Goal: Transaction & Acquisition: Purchase product/service

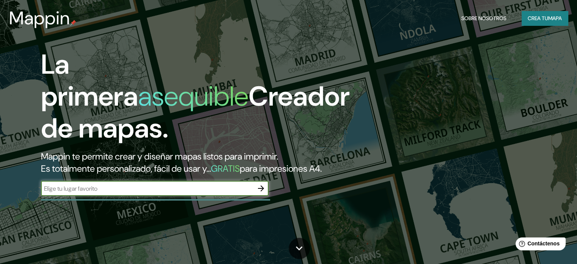
click at [205, 193] on input "text" at bounding box center [147, 188] width 212 height 9
type input "sogamoso"
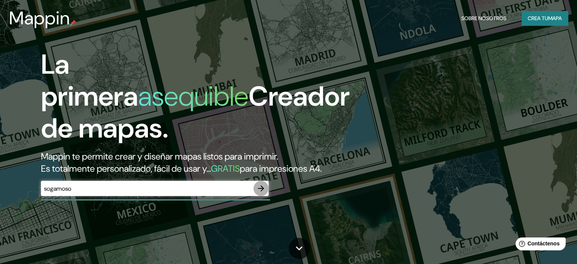
click at [264, 193] on icon "button" at bounding box center [261, 188] width 9 height 9
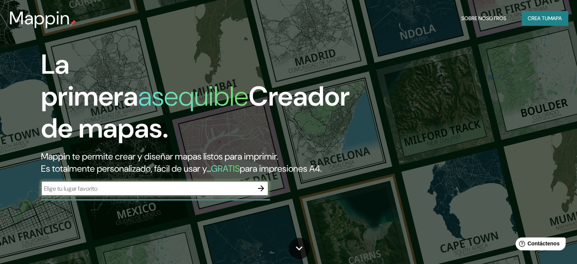
click at [108, 193] on input "text" at bounding box center [147, 188] width 212 height 9
type input "sogamoso"
click at [263, 193] on icon "button" at bounding box center [261, 188] width 9 height 9
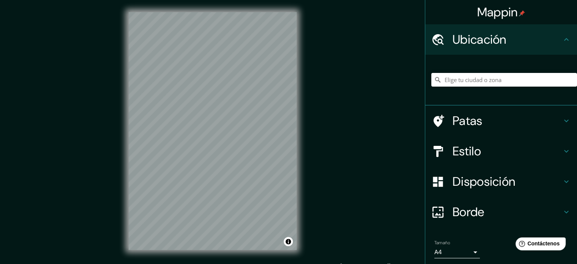
click at [433, 0] on html "Mappin Ubicación Patas Estilo Disposición Borde Elige un borde. Consejo : puede…" at bounding box center [288, 132] width 577 height 264
click at [455, 74] on input "Elige tu ciudad o zona" at bounding box center [504, 80] width 146 height 14
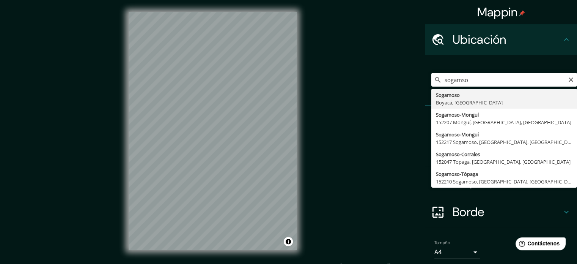
type input "Sogamoso, Boyacá, [GEOGRAPHIC_DATA]"
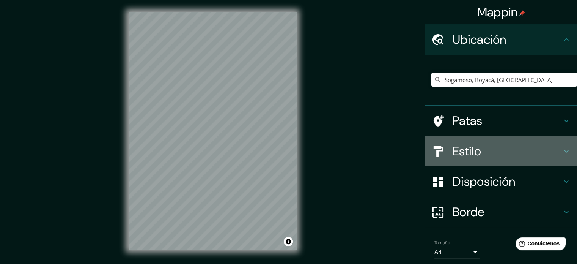
click at [489, 149] on h4 "Estilo" at bounding box center [507, 150] width 109 height 15
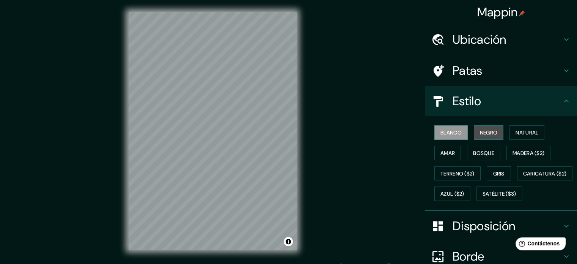
click at [486, 131] on font "Negro" at bounding box center [489, 132] width 18 height 7
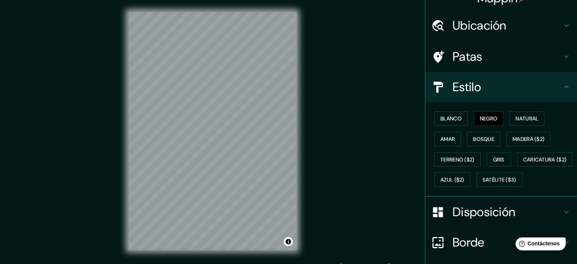
scroll to position [14, 0]
click at [519, 119] on font "Natural" at bounding box center [527, 118] width 23 height 7
click at [434, 138] on button "Amar" at bounding box center [447, 139] width 27 height 14
click at [486, 136] on font "Bosque" at bounding box center [483, 139] width 21 height 7
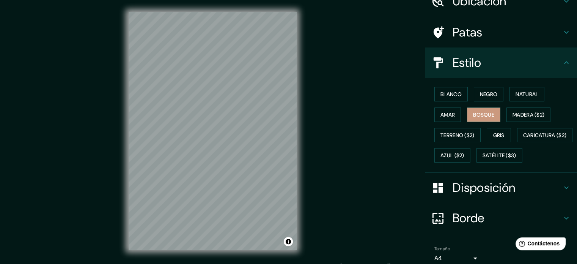
scroll to position [52, 0]
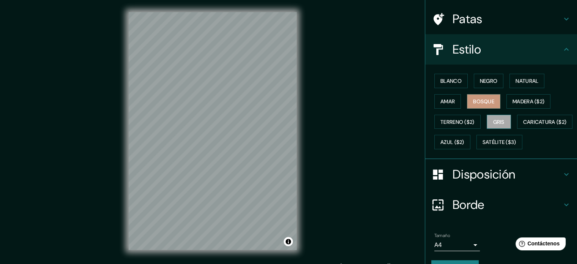
click at [499, 124] on font "Gris" at bounding box center [498, 121] width 11 height 7
click at [480, 80] on font "Negro" at bounding box center [489, 80] width 18 height 7
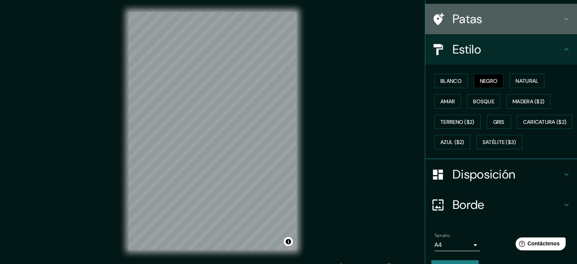
click at [510, 16] on h4 "Patas" at bounding box center [507, 18] width 109 height 15
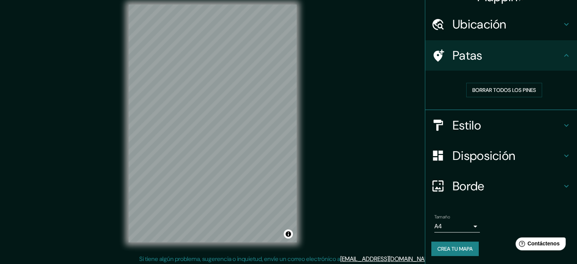
scroll to position [10, 0]
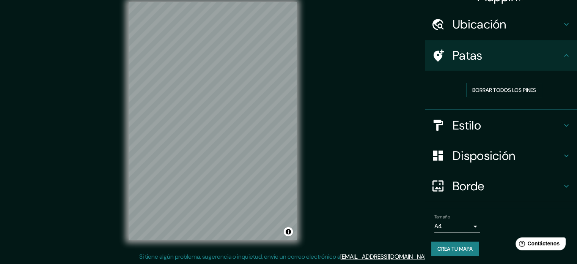
click at [464, 249] on font "Crea tu mapa" at bounding box center [455, 248] width 35 height 7
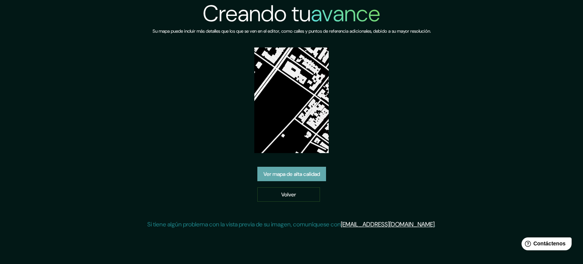
click at [308, 178] on font "Ver mapa de alta calidad" at bounding box center [291, 174] width 57 height 10
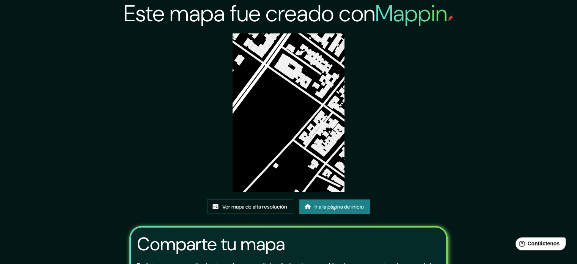
scroll to position [85, 0]
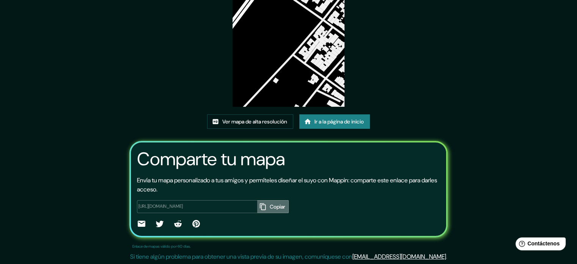
click at [257, 205] on button "Copiar" at bounding box center [272, 206] width 31 height 13
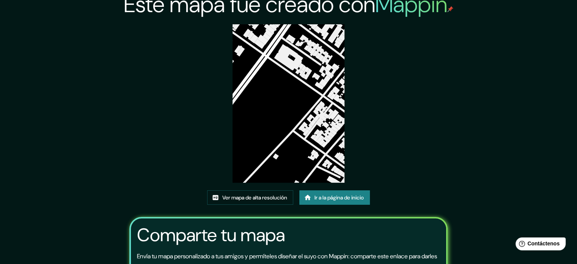
scroll to position [0, 0]
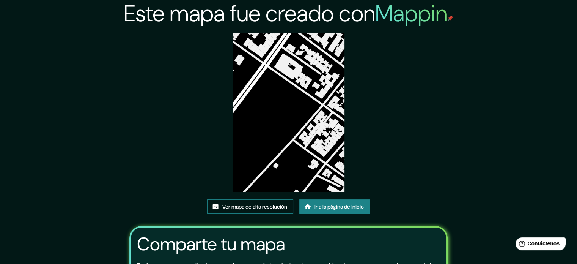
click at [255, 208] on font "Ver mapa de alta resolución" at bounding box center [254, 206] width 65 height 7
